Goal: Transaction & Acquisition: Purchase product/service

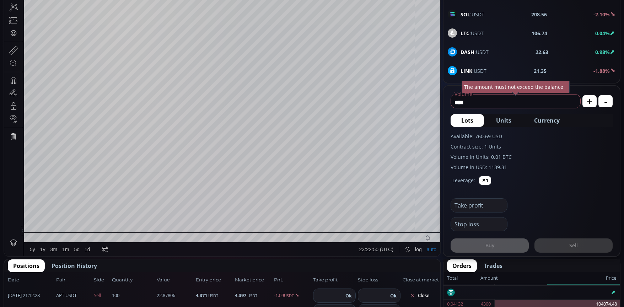
scroll to position [196, 0]
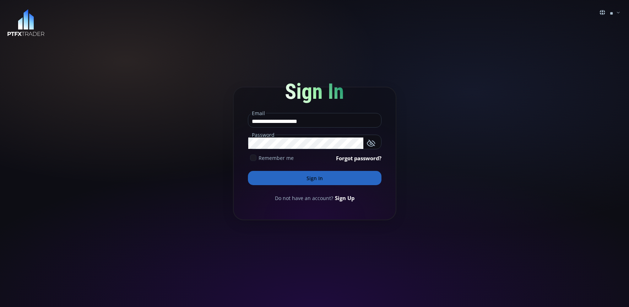
click at [300, 180] on button "Sign In" at bounding box center [315, 178] width 134 height 14
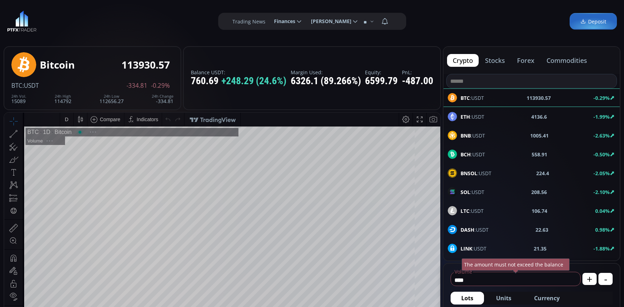
type input "********"
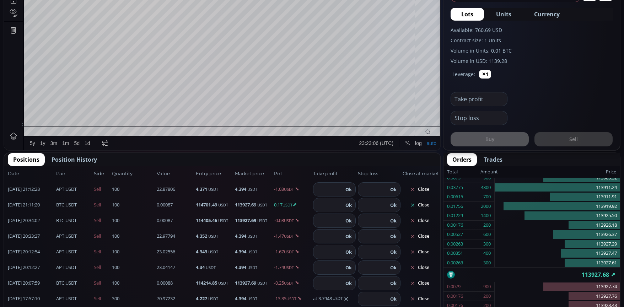
scroll to position [284, 0]
